Goal: Task Accomplishment & Management: Manage account settings

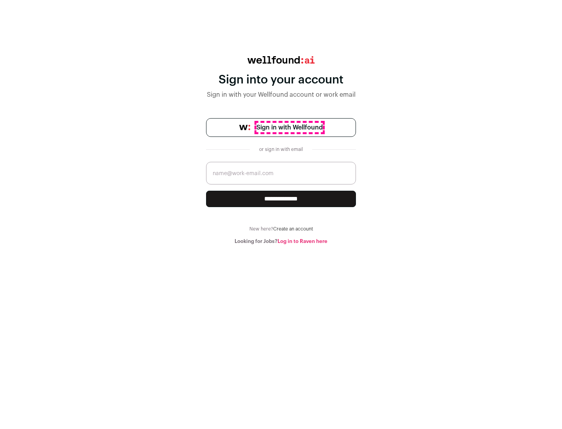
click at [289, 128] on span "Sign in with Wellfound" at bounding box center [289, 127] width 66 height 9
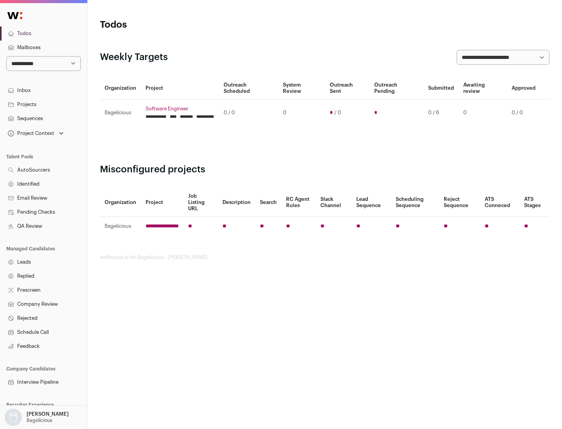
click at [43, 104] on link "Projects" at bounding box center [43, 105] width 87 height 14
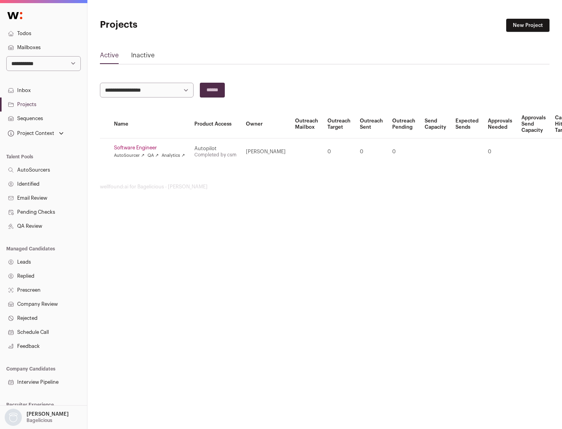
click at [152, 148] on link "Software Engineer" at bounding box center [149, 148] width 71 height 6
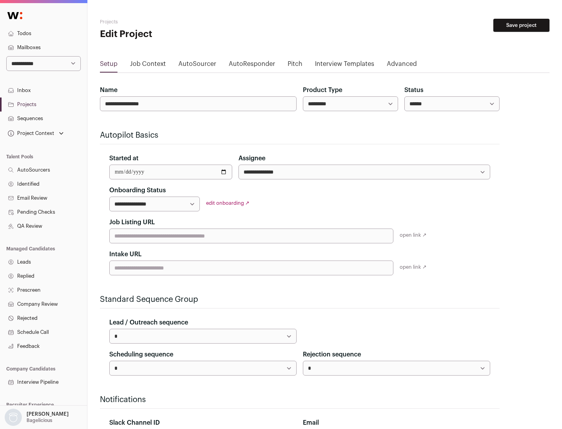
click at [522, 25] on button "Save project" at bounding box center [521, 25] width 56 height 13
